Goal: Obtain resource: Download file/media

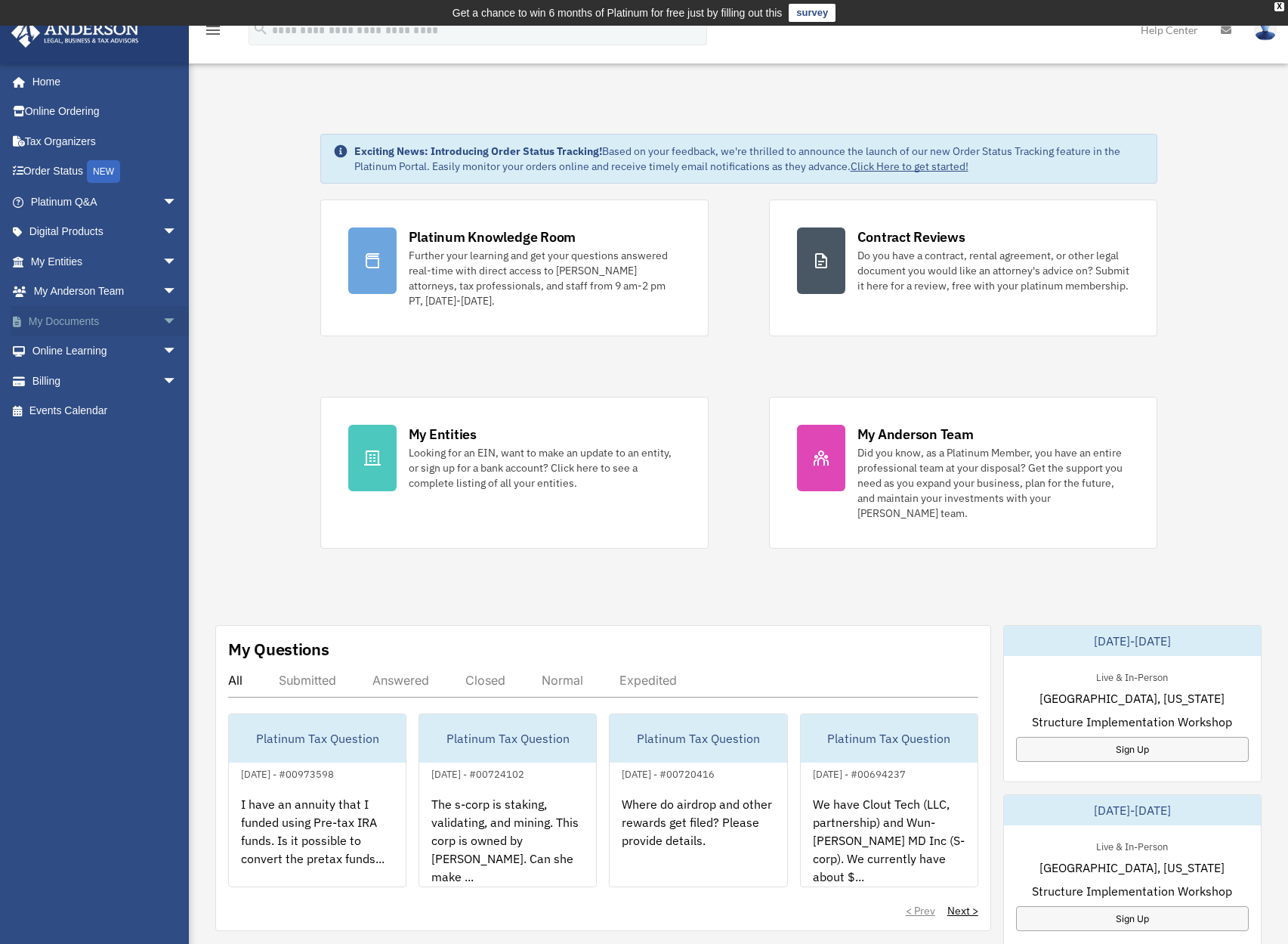
click at [162, 321] on span "arrow_drop_down" at bounding box center [177, 322] width 30 height 31
click at [66, 351] on link "Box" at bounding box center [110, 351] width 179 height 30
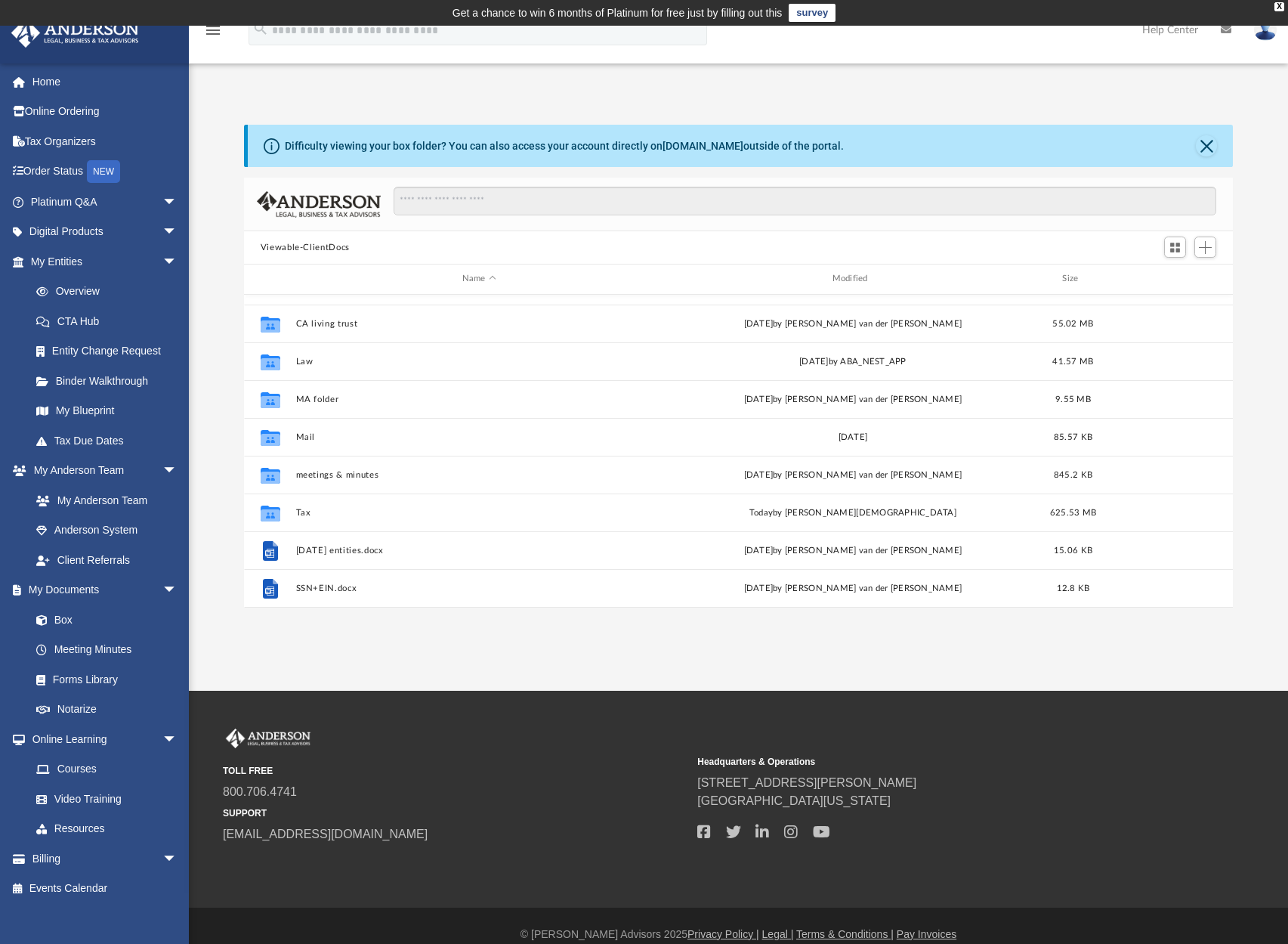
scroll to position [216, 0]
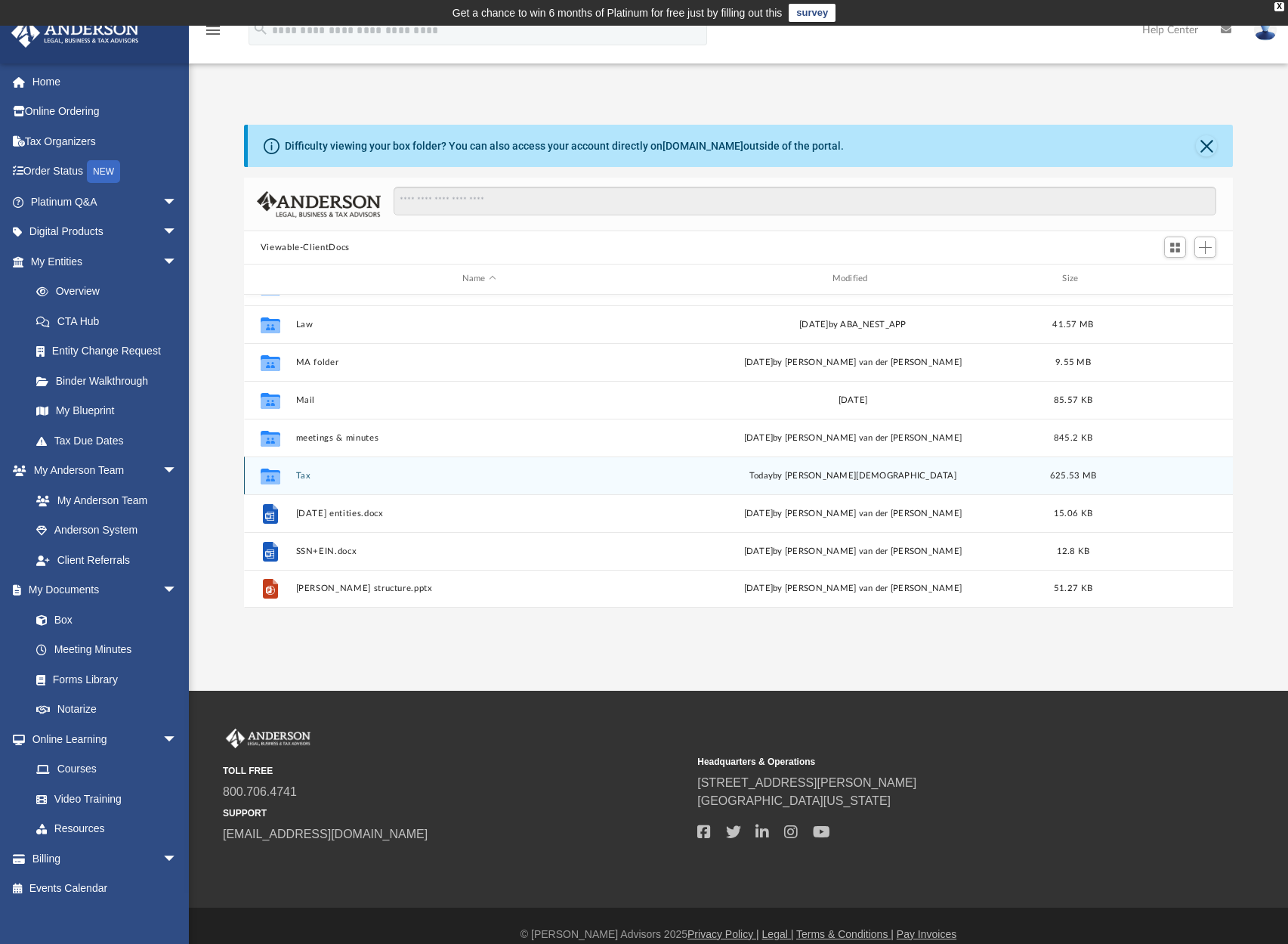
click at [308, 476] on button "Tax" at bounding box center [479, 475] width 367 height 10
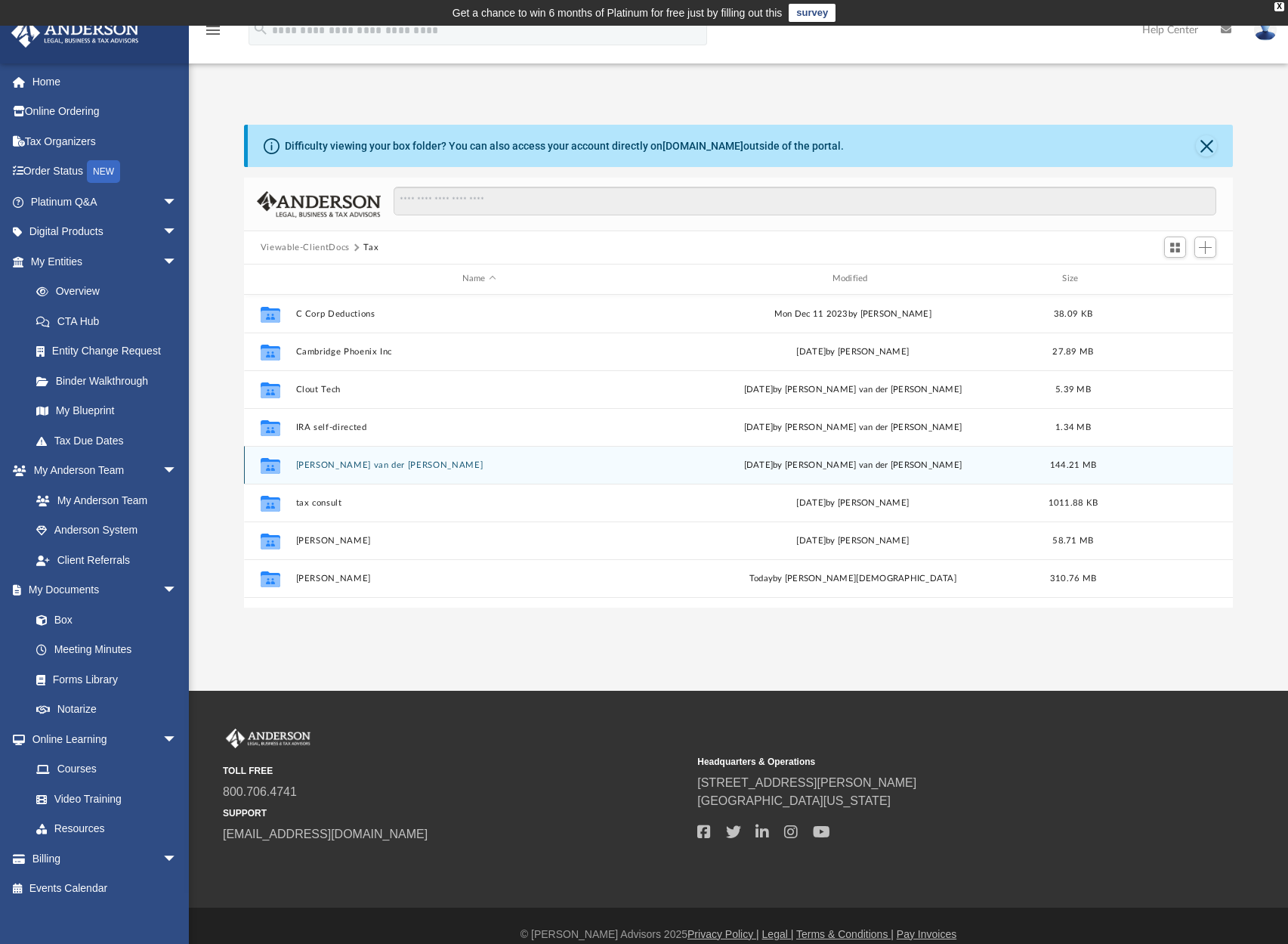
scroll to position [141, 0]
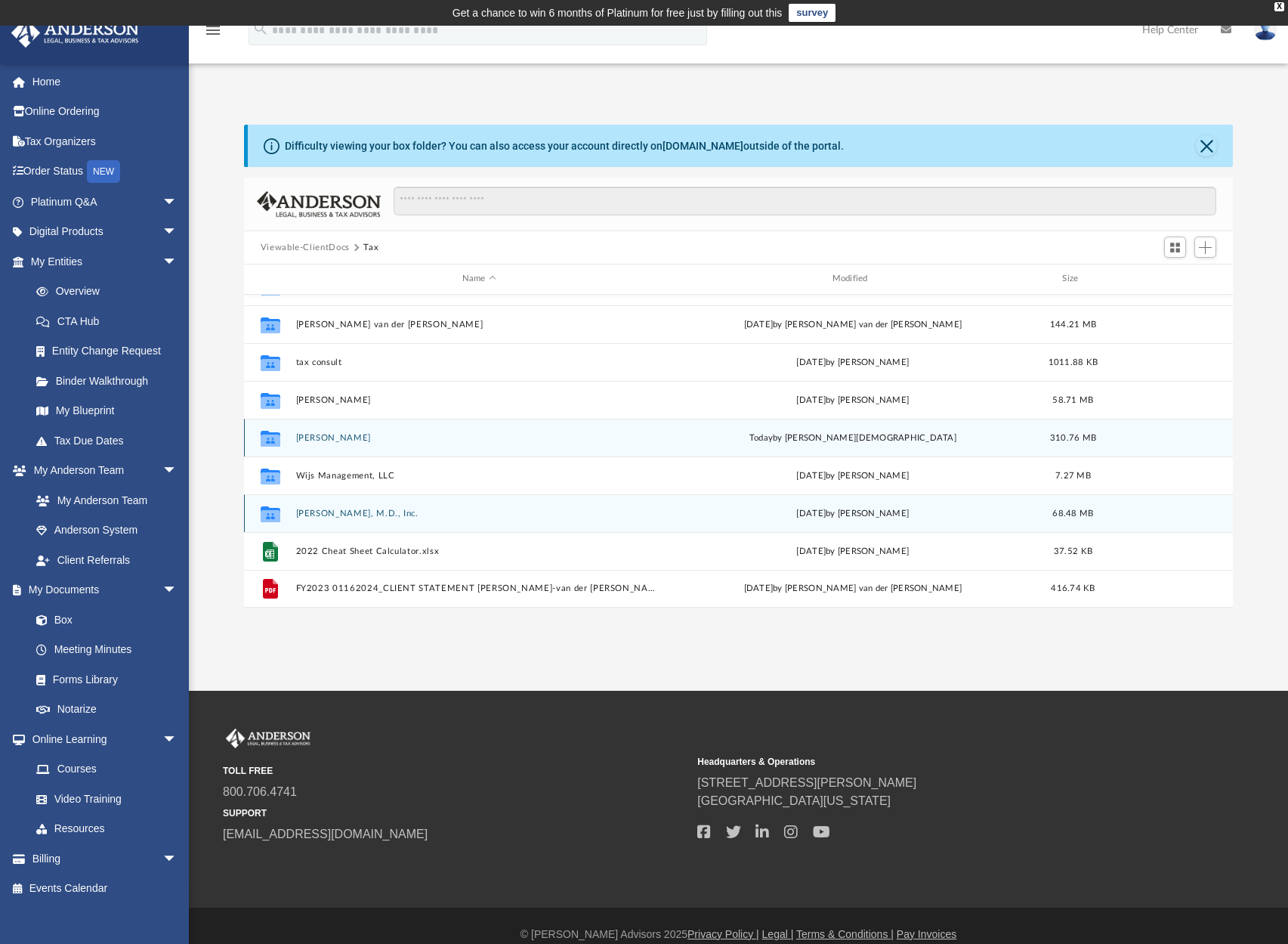
drag, startPoint x: 347, startPoint y: 515, endPoint x: 389, endPoint y: 421, distance: 103.0
click at [441, 421] on div "Collaborated Folder Clout Tech [DATE] by [PERSON_NAME] van der [PERSON_NAME] 5.…" at bounding box center [738, 380] width 990 height 453
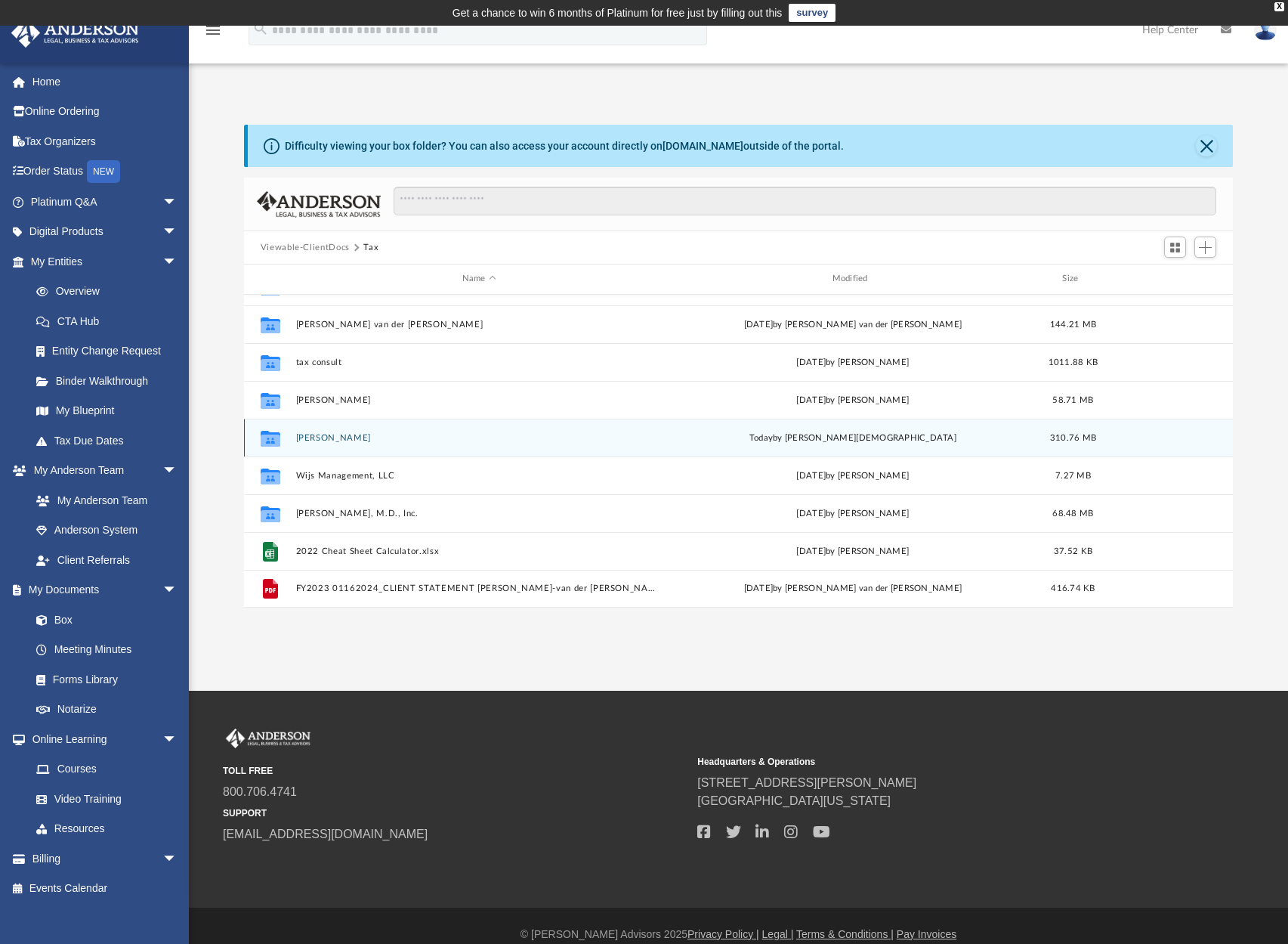
click at [344, 436] on button "[PERSON_NAME]" at bounding box center [479, 438] width 367 height 10
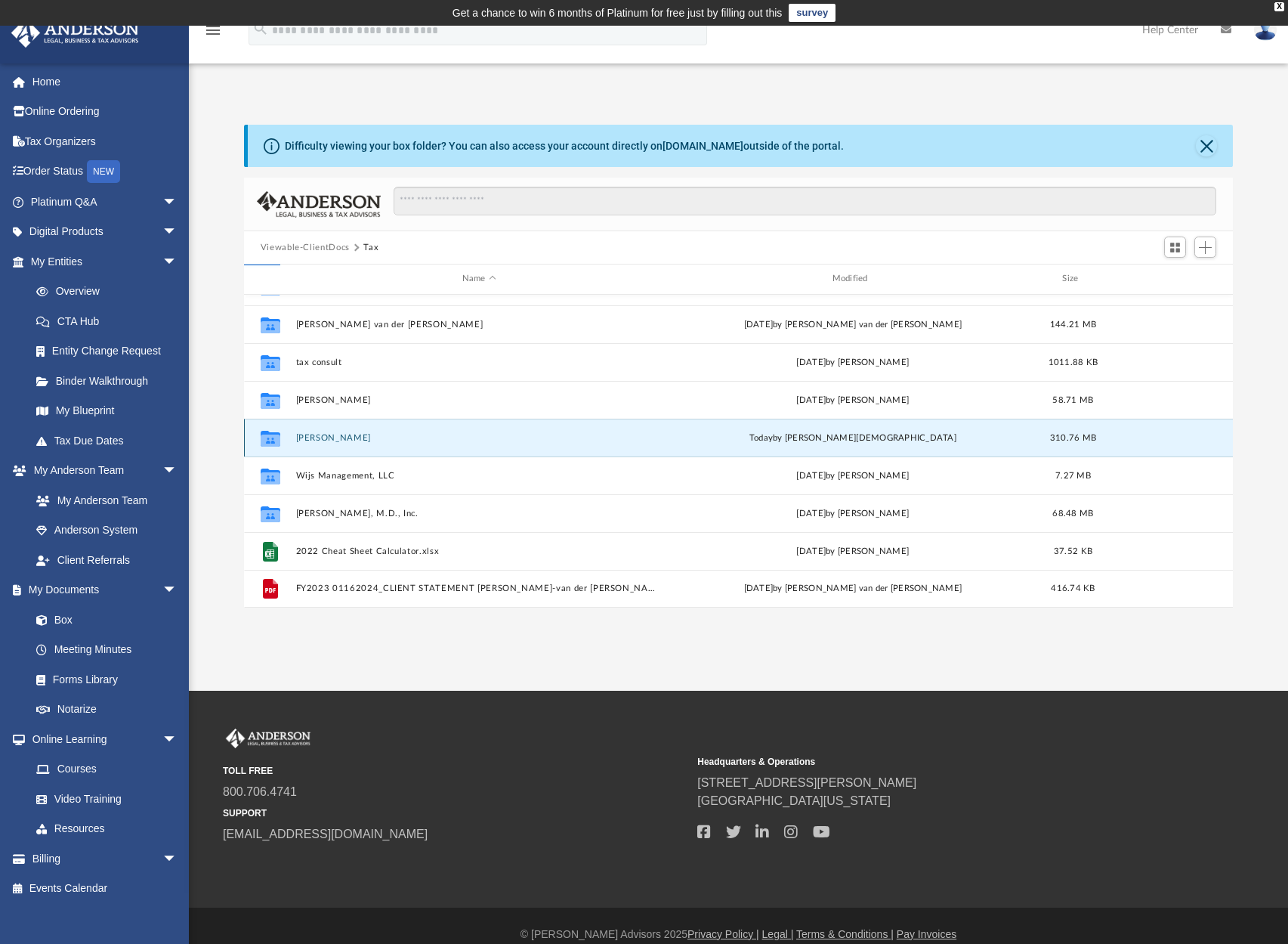
scroll to position [0, 0]
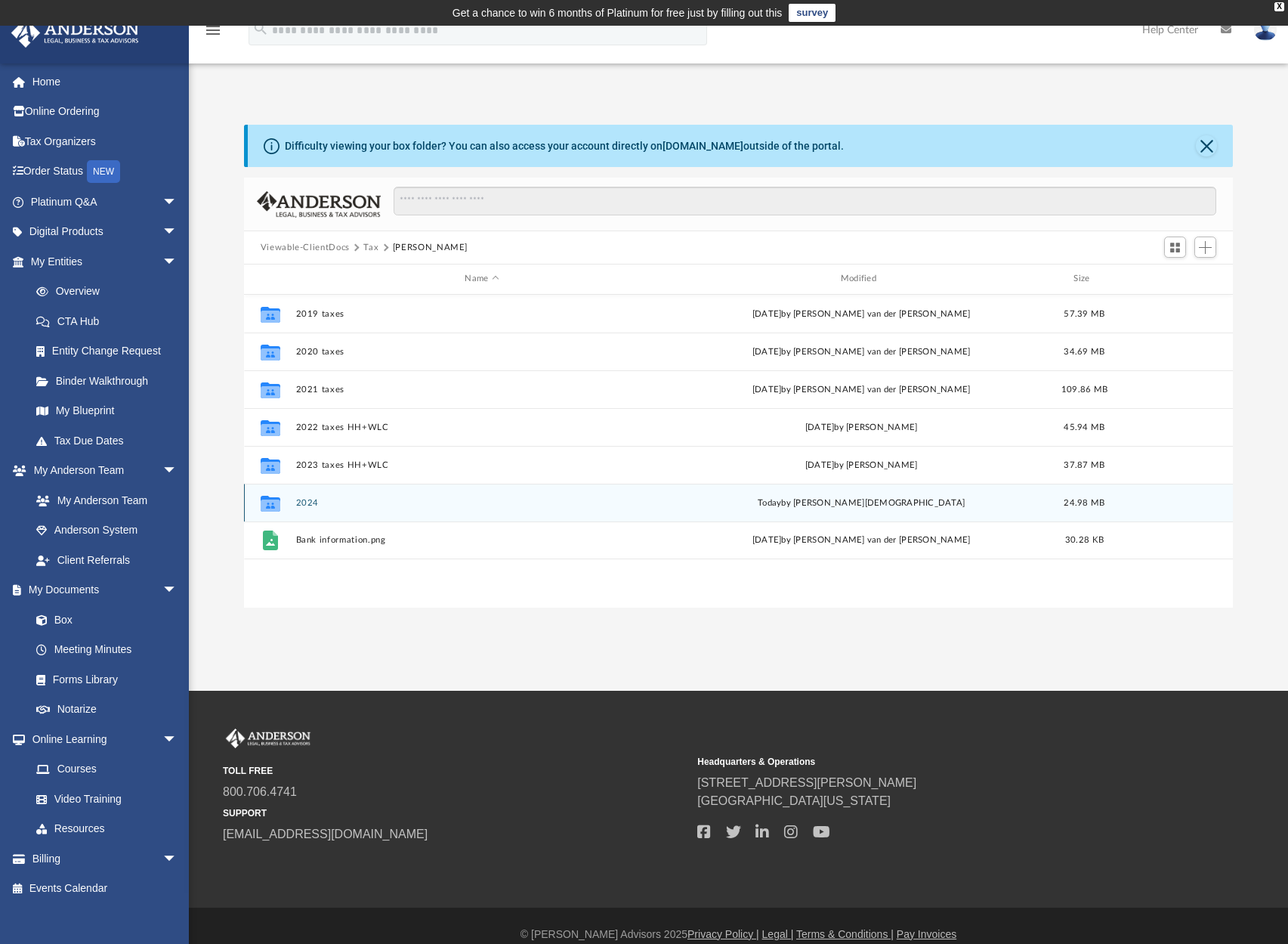
click at [275, 504] on icon "grid" at bounding box center [270, 505] width 19 height 12
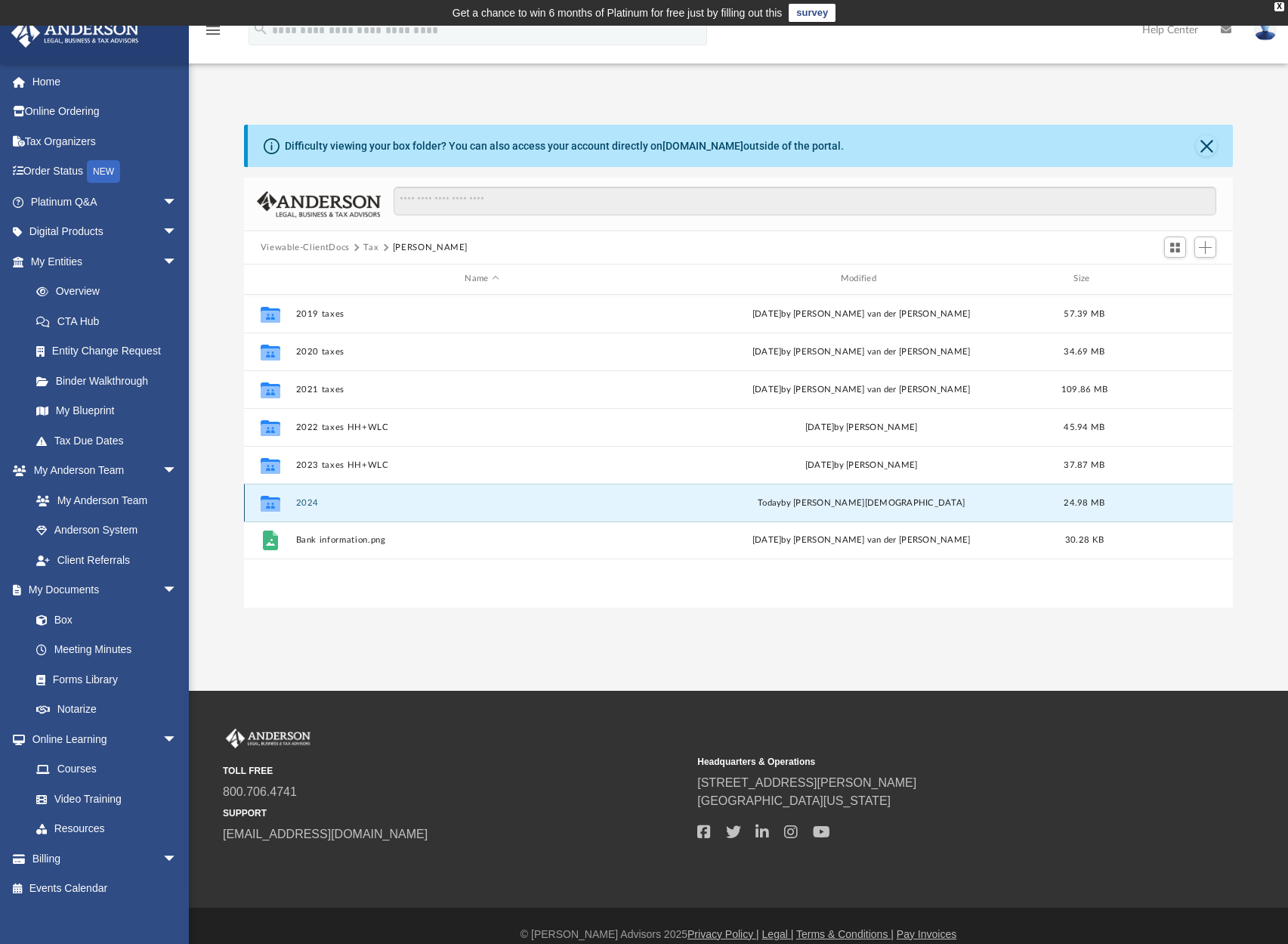
click at [273, 505] on icon "grid" at bounding box center [270, 505] width 19 height 12
click at [306, 503] on button "2024" at bounding box center [481, 502] width 372 height 10
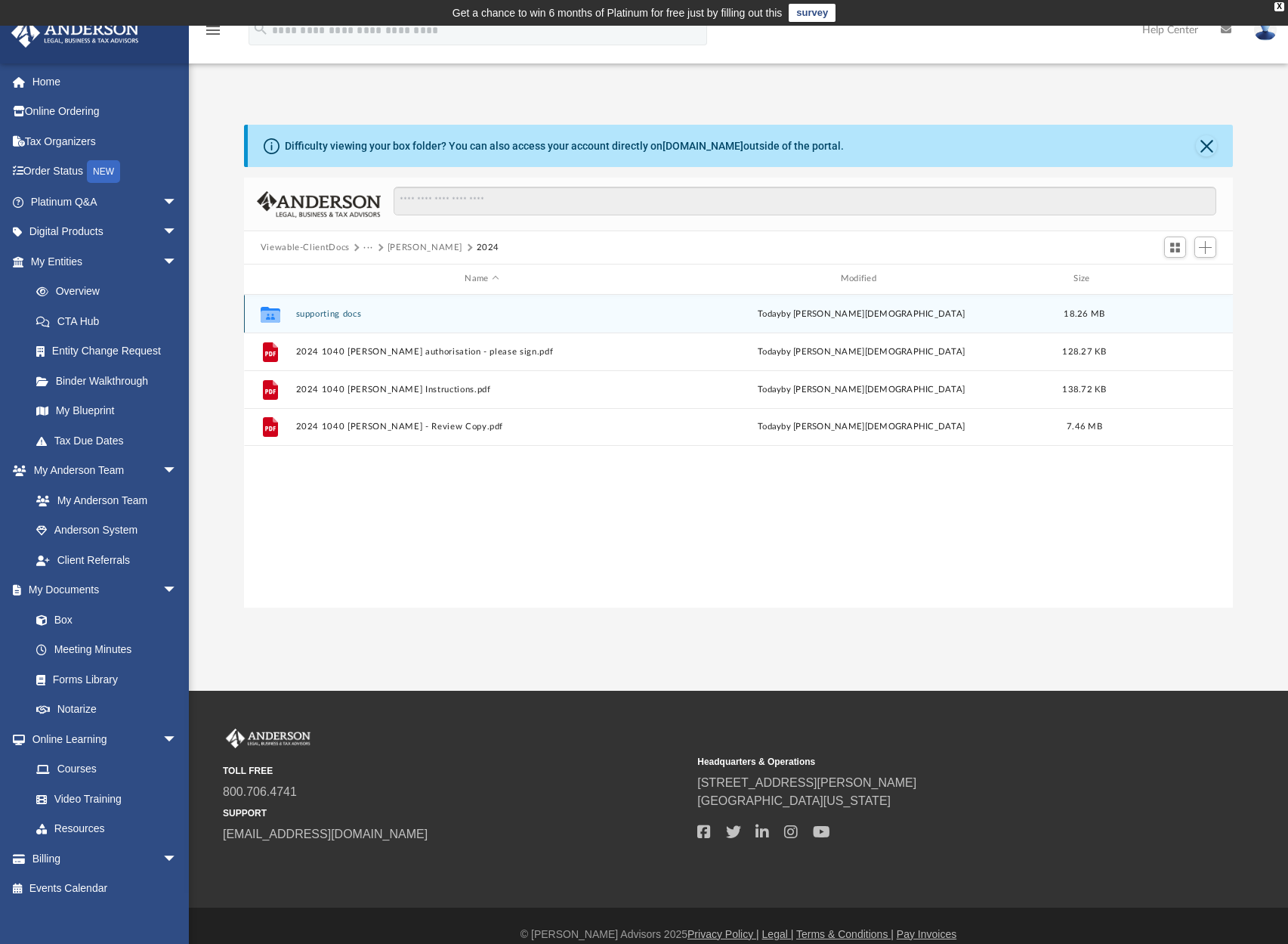
click at [332, 315] on button "supporting docs" at bounding box center [481, 313] width 372 height 10
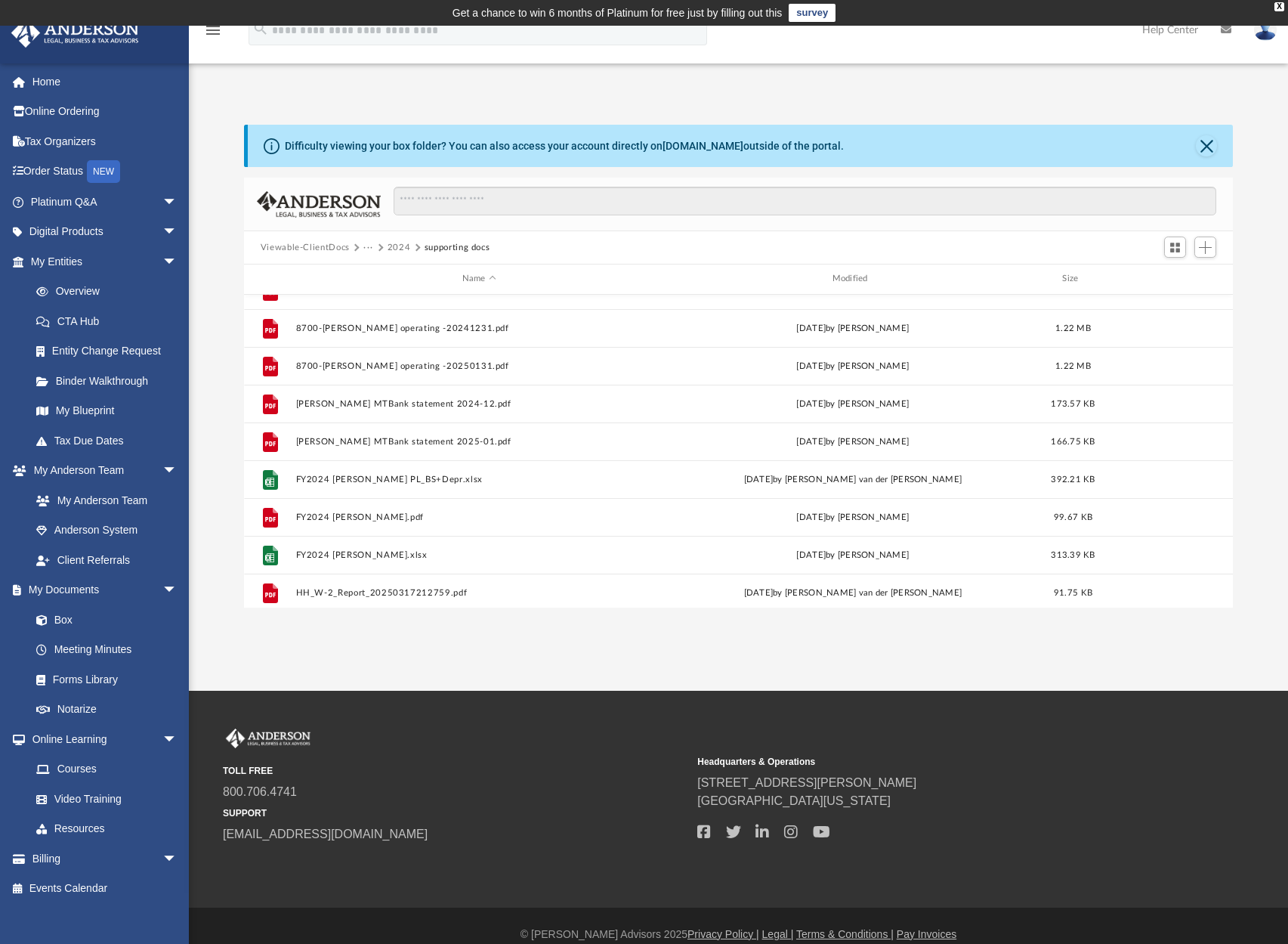
scroll to position [519, 0]
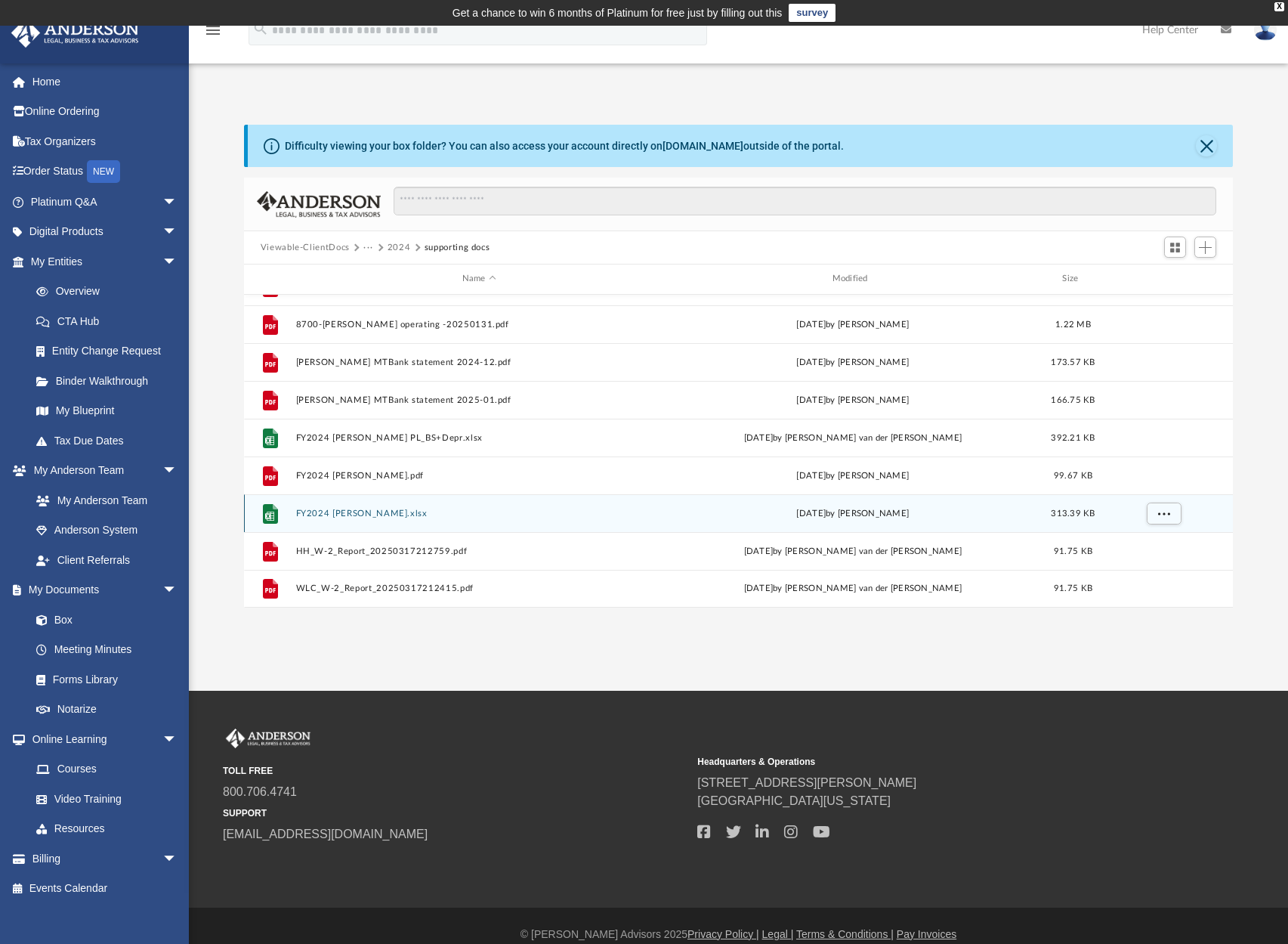
click at [349, 514] on button "FY2024 [PERSON_NAME].xlsx" at bounding box center [479, 513] width 367 height 10
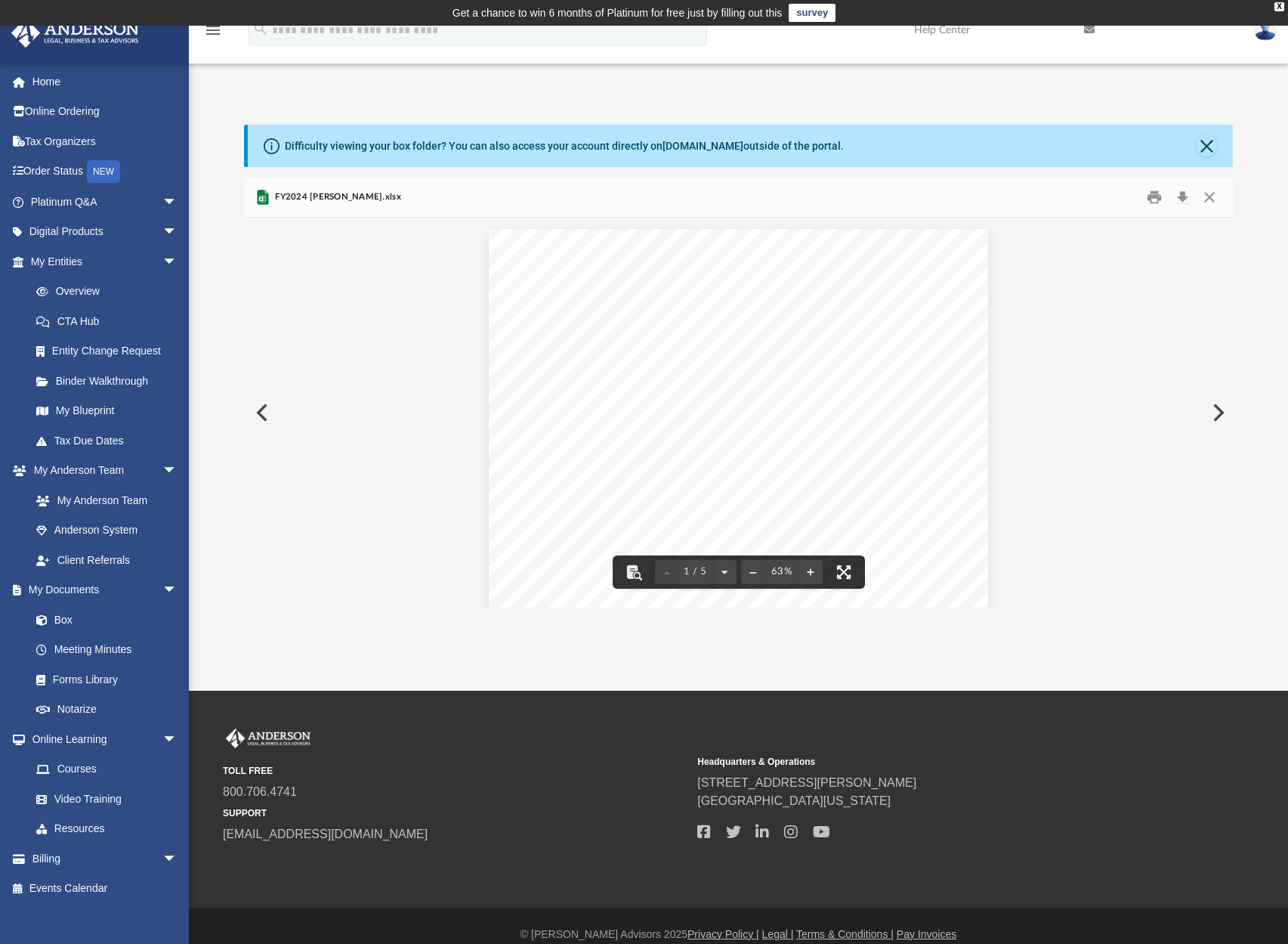
click at [1215, 418] on button "Preview" at bounding box center [1216, 412] width 33 height 42
click at [1212, 196] on button "Close" at bounding box center [1209, 198] width 27 height 23
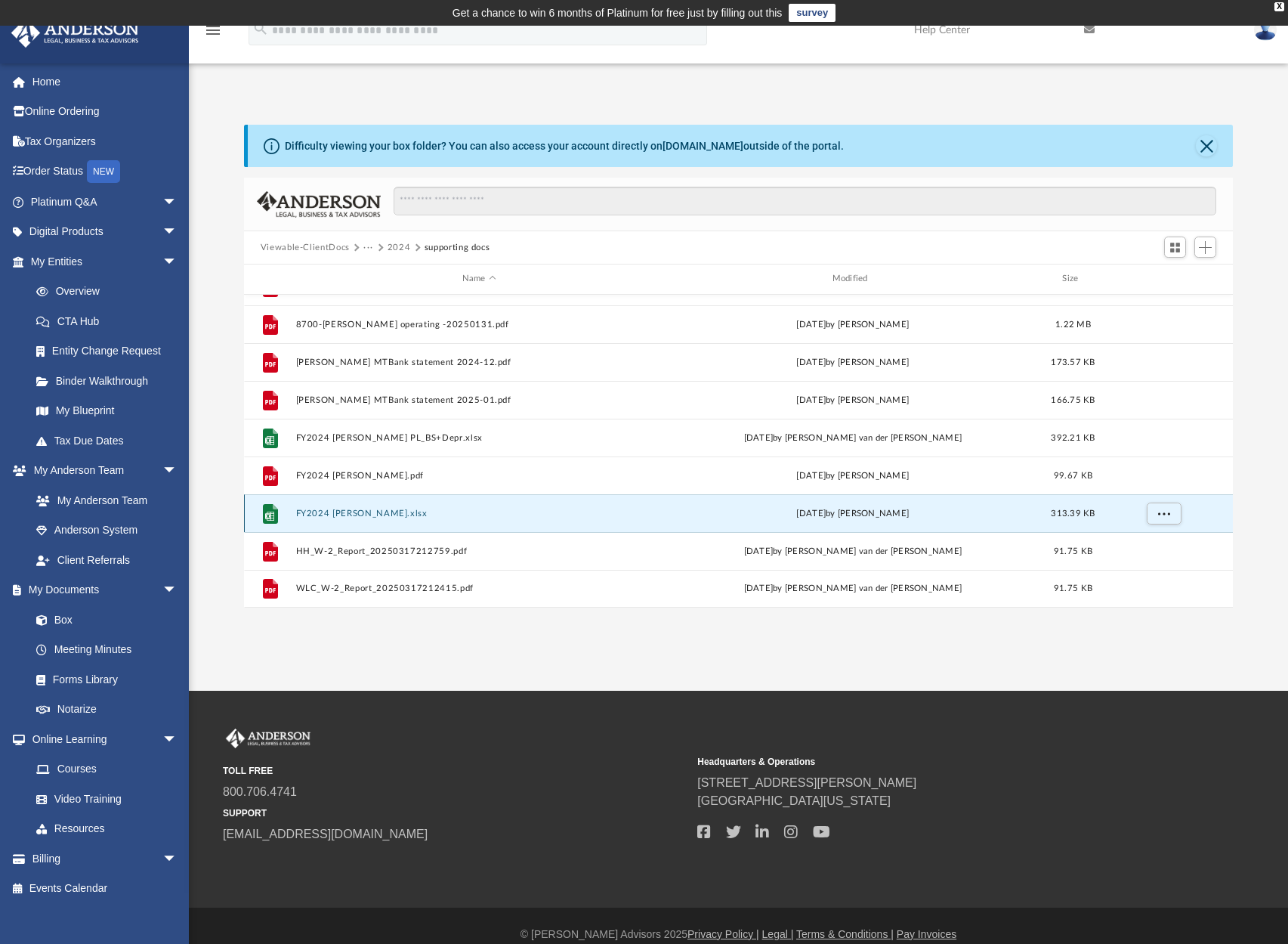
click at [365, 516] on button "FY2024 [PERSON_NAME].xlsx" at bounding box center [479, 513] width 367 height 10
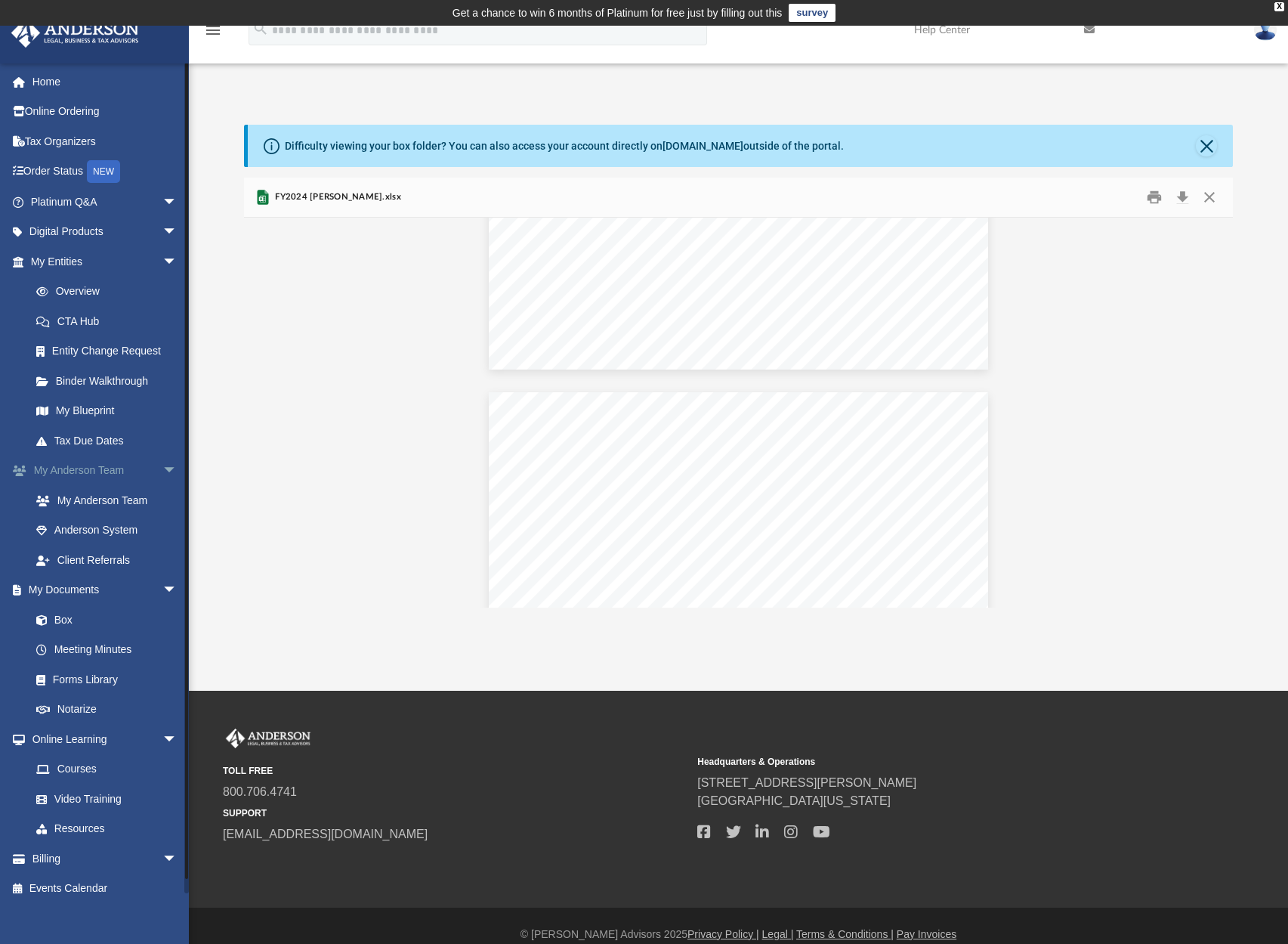
scroll to position [732, 0]
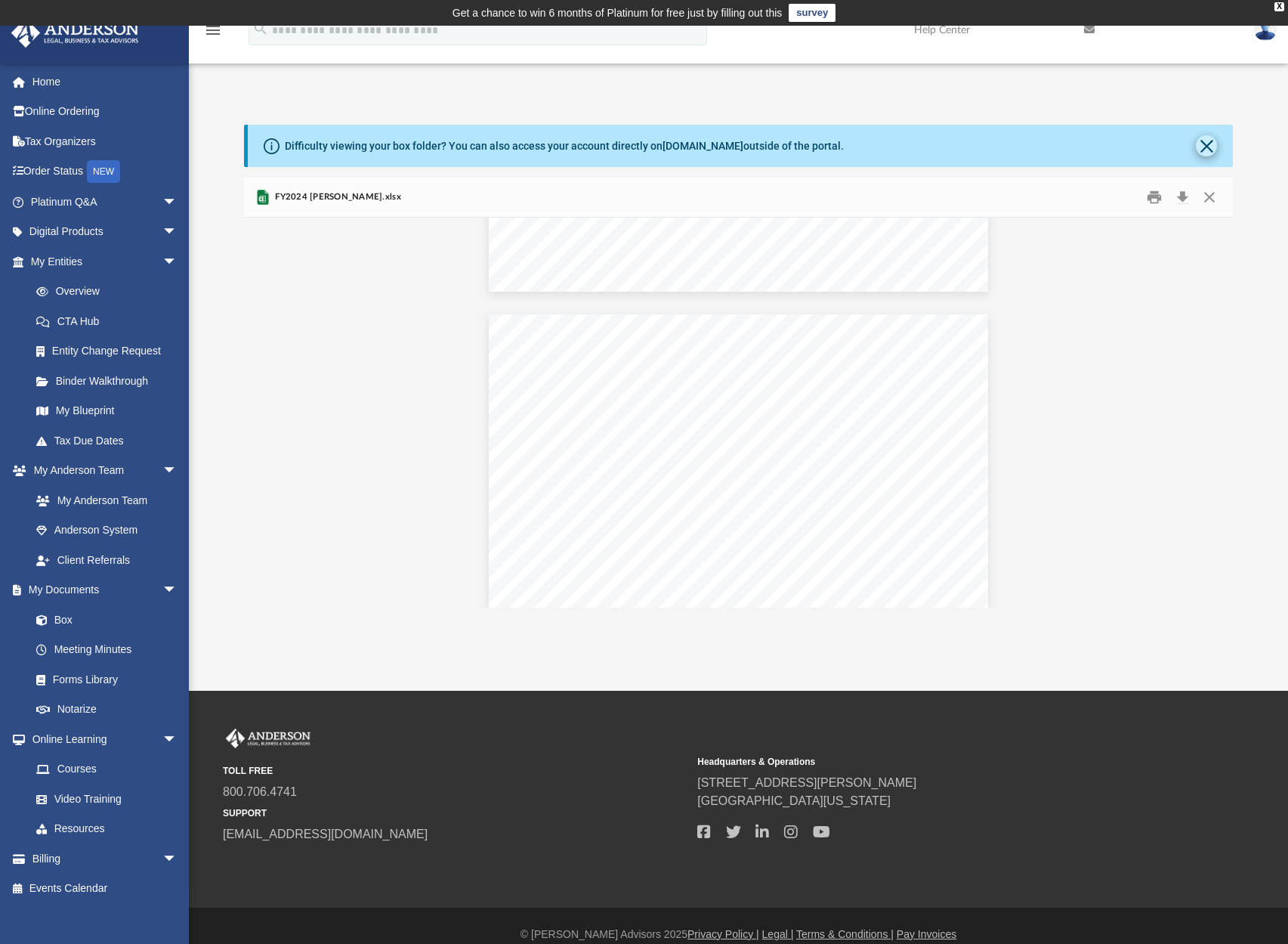
click at [1206, 146] on button "Close" at bounding box center [1206, 145] width 21 height 21
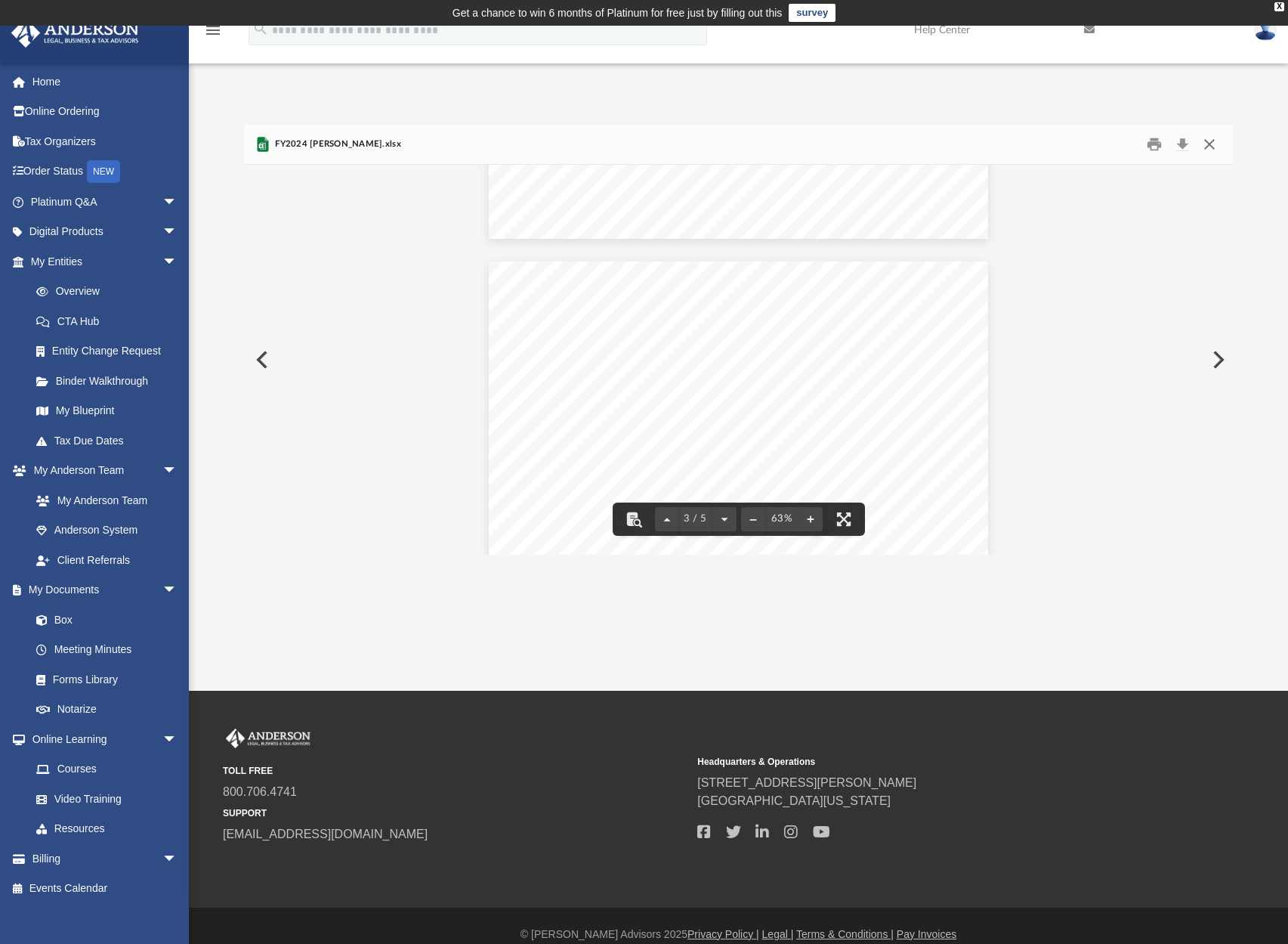
click at [1206, 143] on button "Close" at bounding box center [1209, 145] width 27 height 23
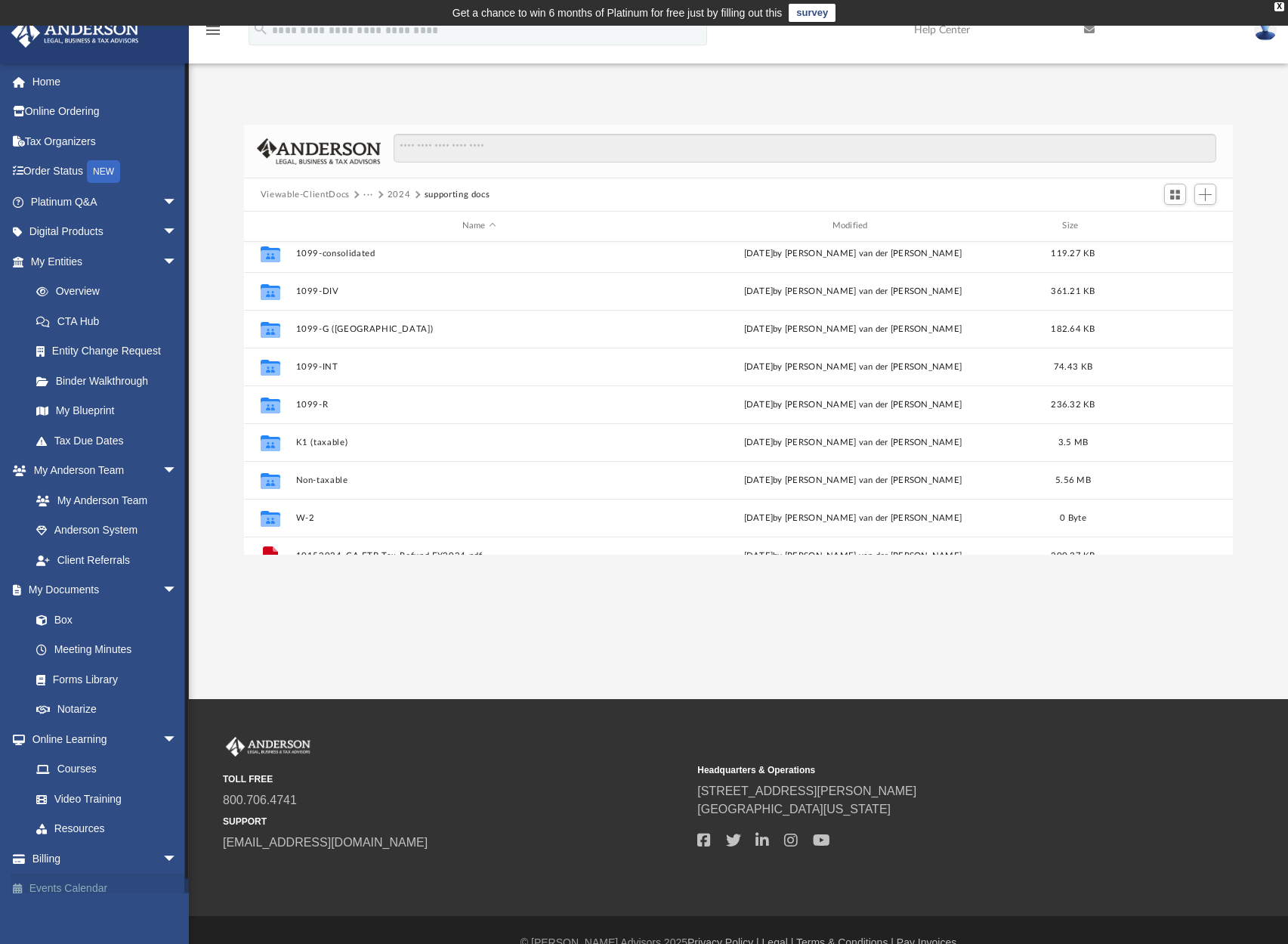
scroll to position [0, 0]
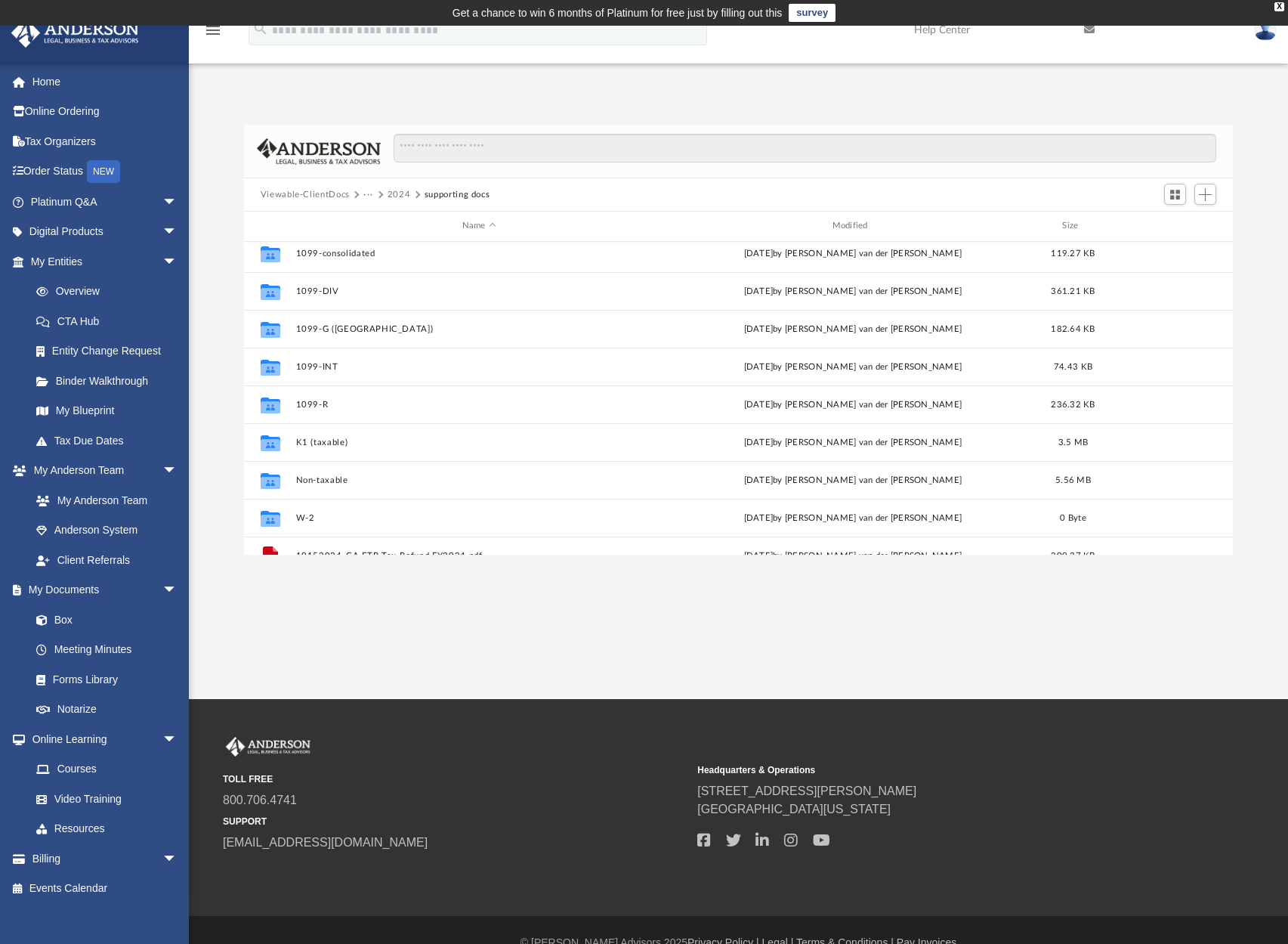
click at [990, 81] on div "App [EMAIL_ADDRESS][DOMAIN_NAME] Sign Out [EMAIL_ADDRESS][DOMAIN_NAME] Home Onl…" at bounding box center [644, 316] width 1288 height 477
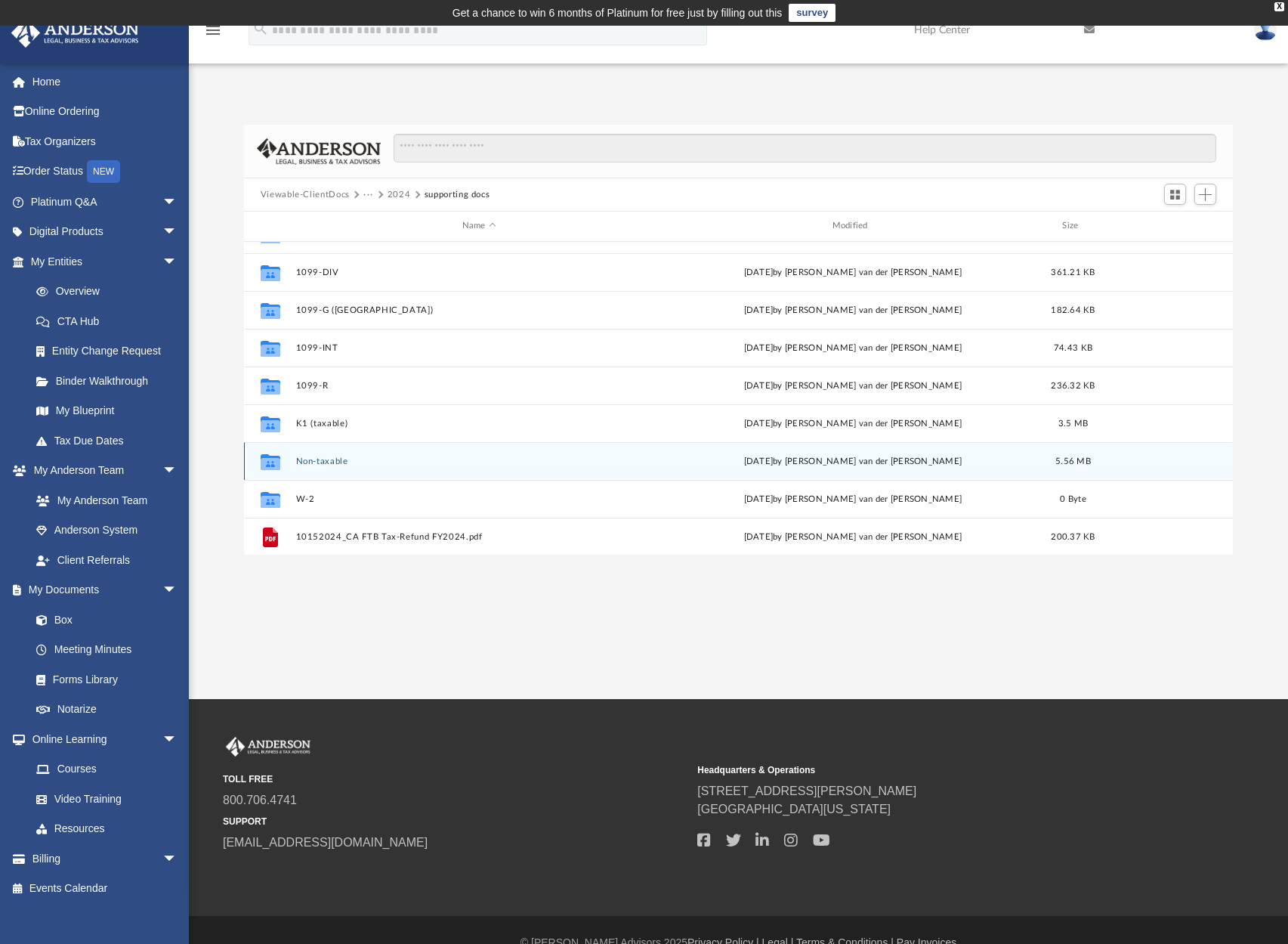
scroll to position [162, 0]
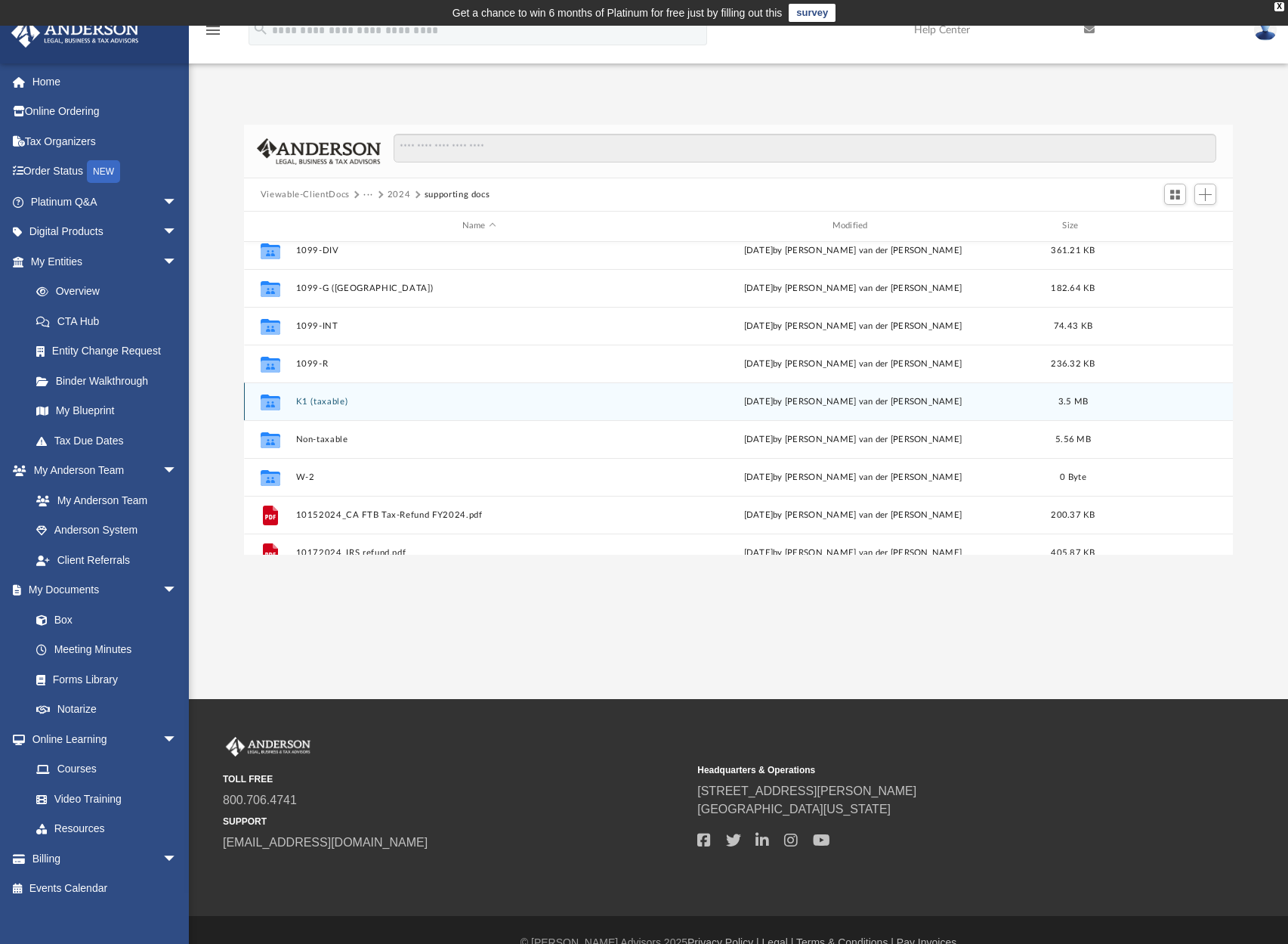
click at [323, 401] on button "K1 (taxable)" at bounding box center [479, 401] width 367 height 10
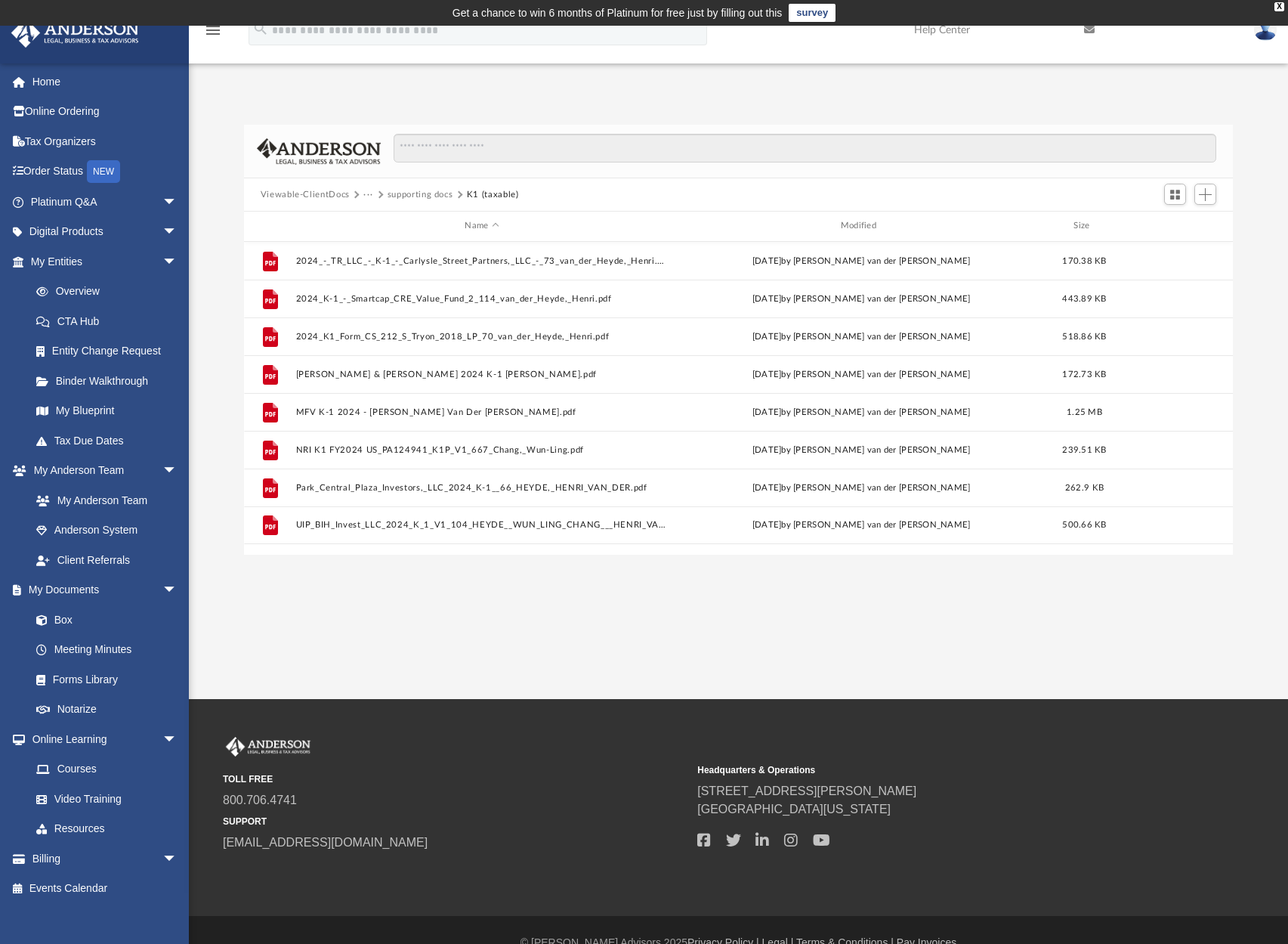
scroll to position [0, 0]
